Goal: Information Seeking & Learning: Learn about a topic

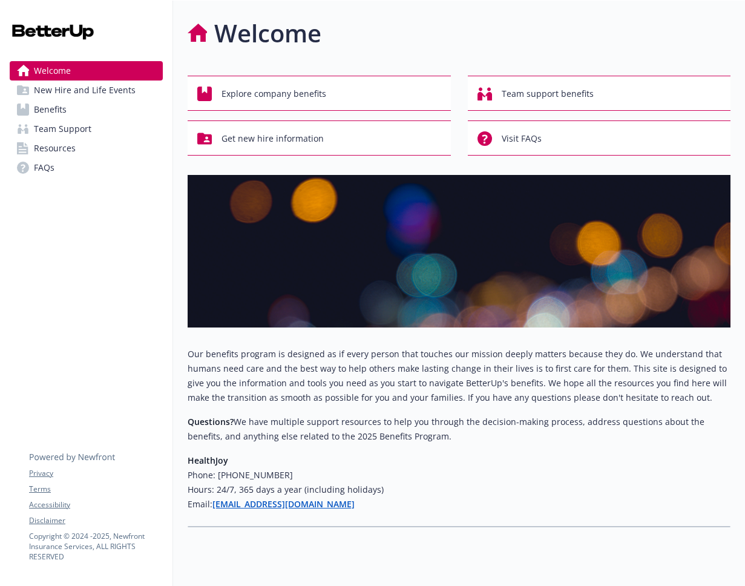
click at [107, 105] on link "Benefits" at bounding box center [86, 109] width 153 height 19
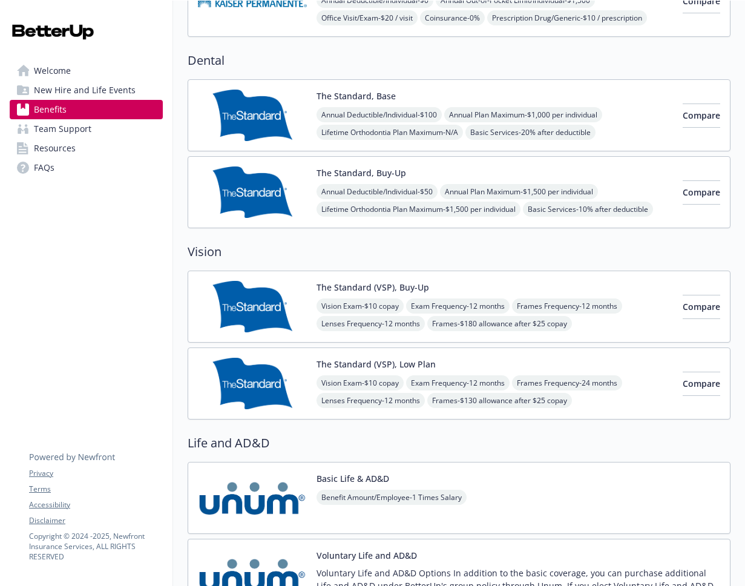
scroll to position [622, 0]
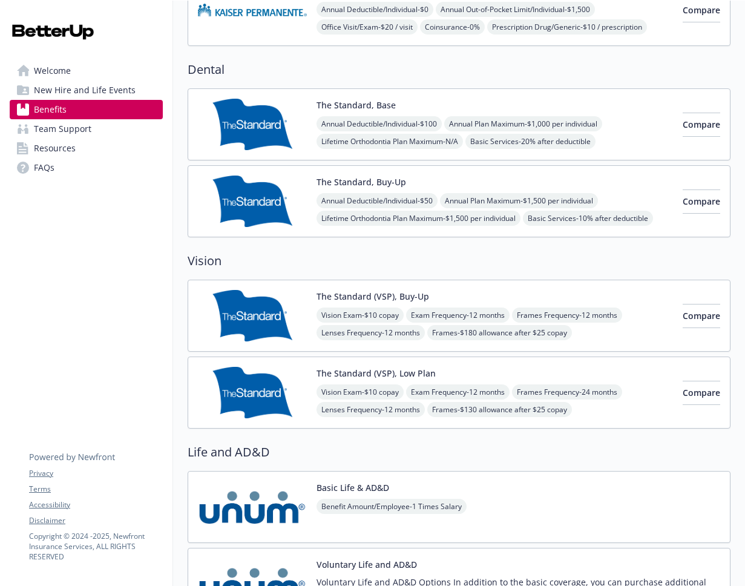
click at [325, 170] on div "The Standard, Buy-Up Annual Deductible/Individual - $50 Annual Plan Maximum - $…" at bounding box center [459, 201] width 543 height 72
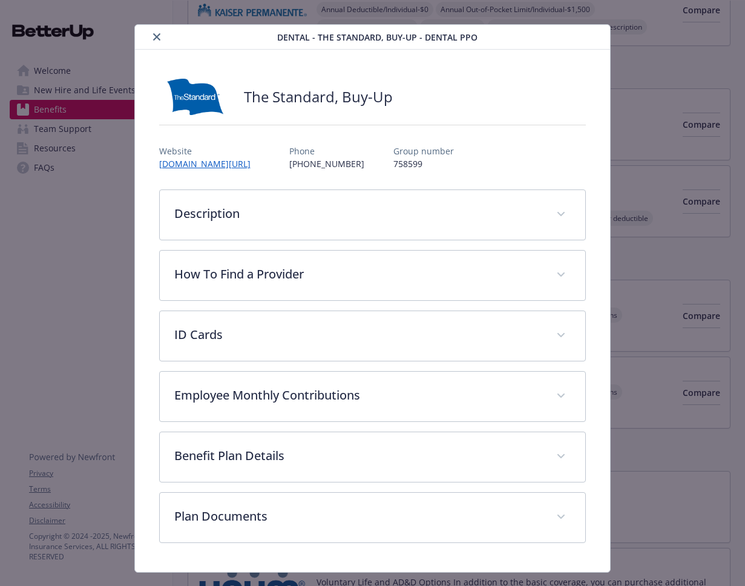
scroll to position [19, 0]
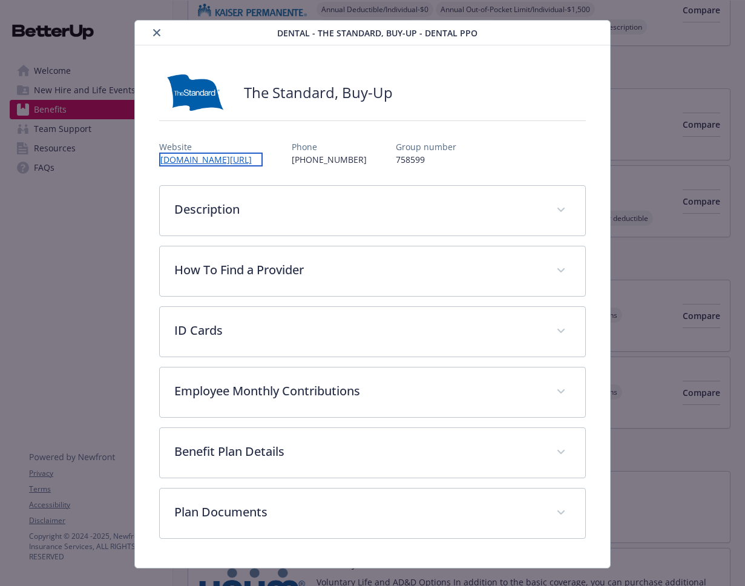
click at [244, 159] on link "[DOMAIN_NAME][URL]" at bounding box center [211, 160] width 104 height 14
click at [602, 25] on div "Dental - The Standard, Buy-Up - Dental PPO" at bounding box center [373, 33] width 476 height 25
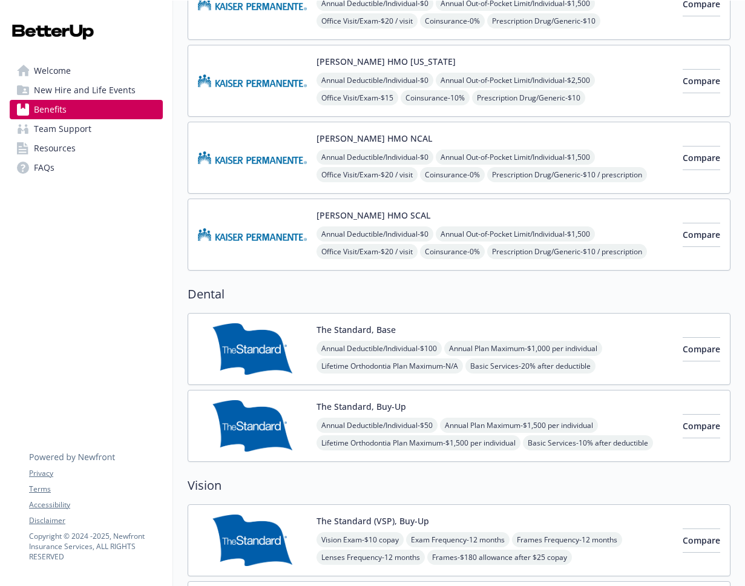
scroll to position [399, 0]
